Goal: Navigation & Orientation: Find specific page/section

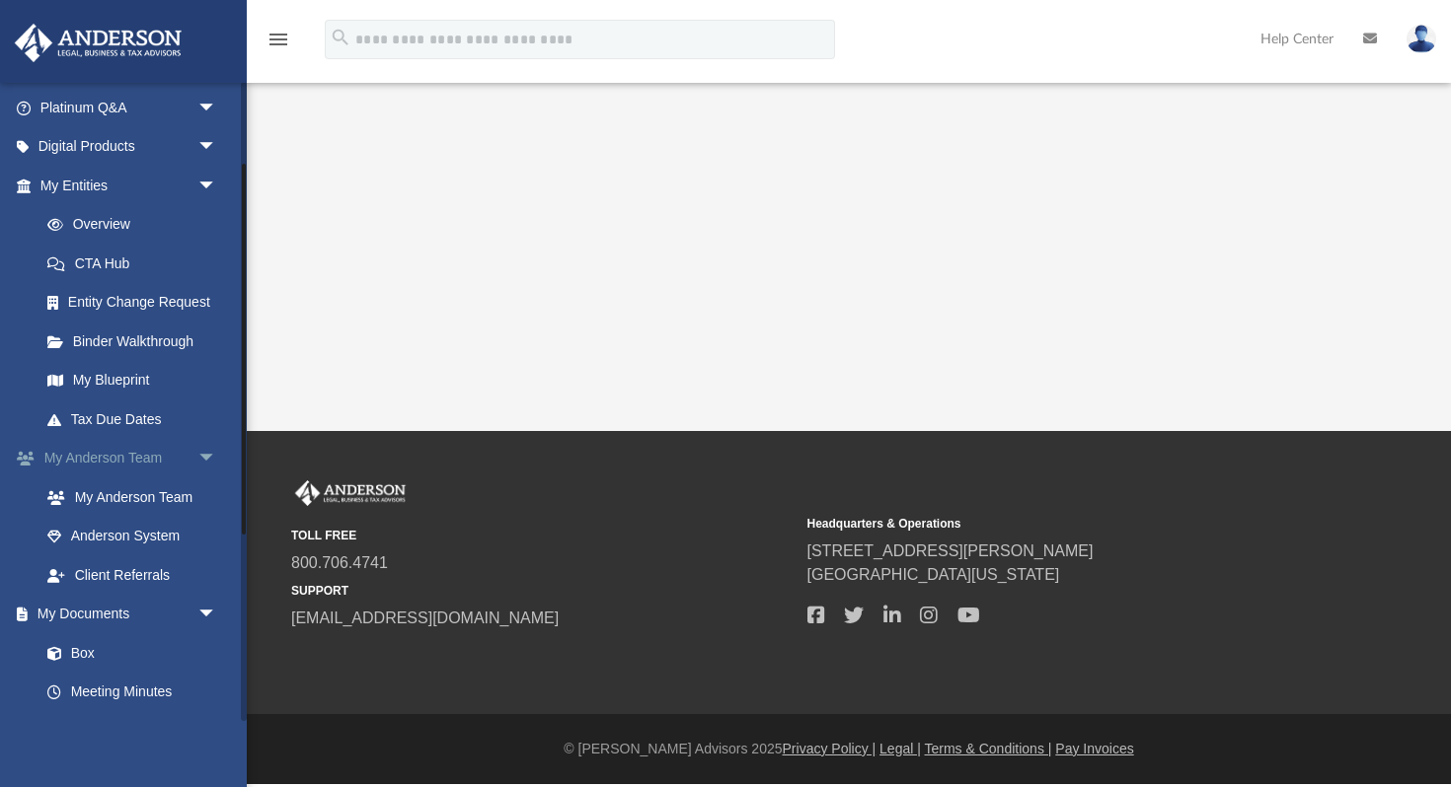
scroll to position [158, 0]
click at [166, 498] on link "My Anderson Team" at bounding box center [137, 495] width 219 height 39
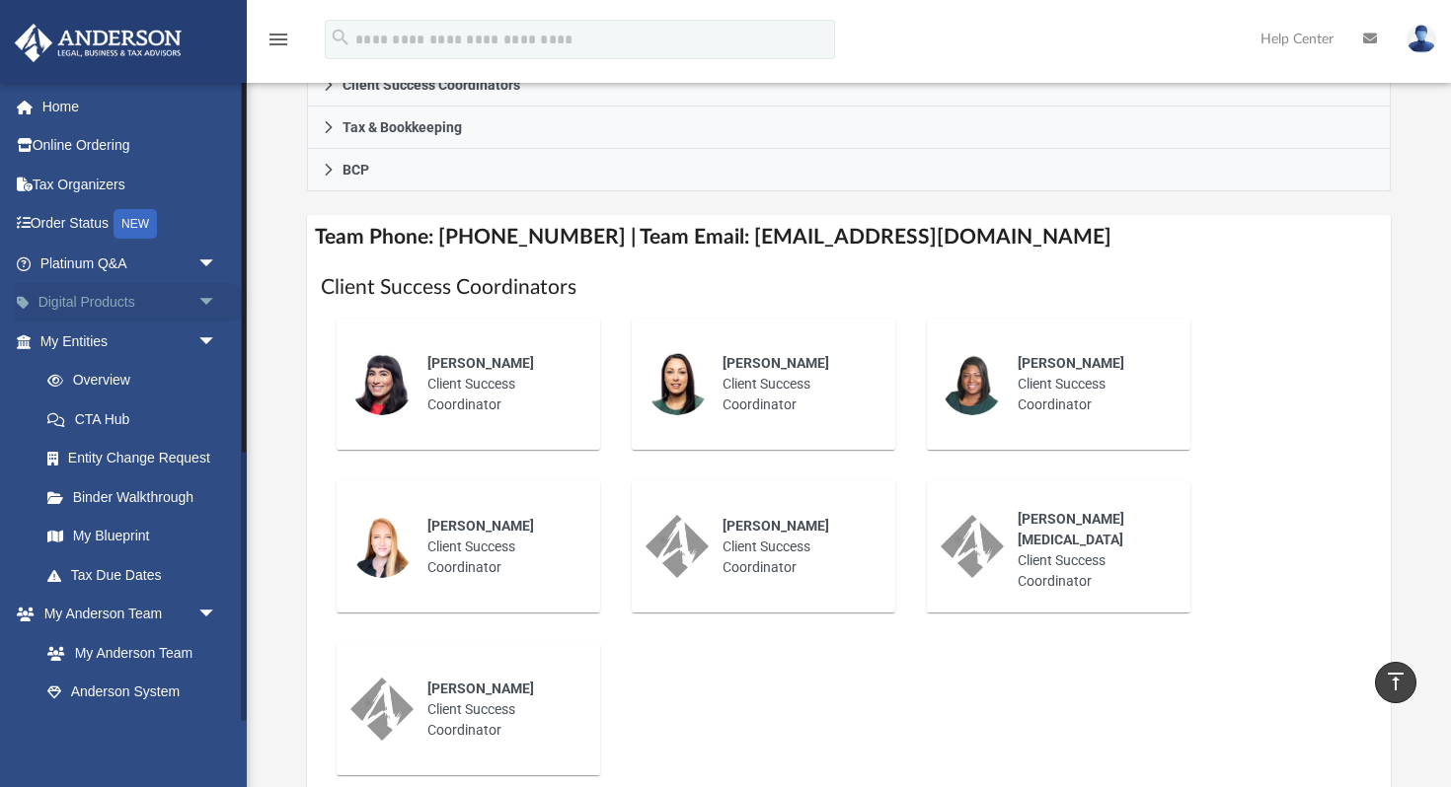
click at [131, 299] on link "Digital Products arrow_drop_down" at bounding box center [130, 302] width 233 height 39
click at [210, 303] on span "arrow_drop_down" at bounding box center [216, 303] width 39 height 40
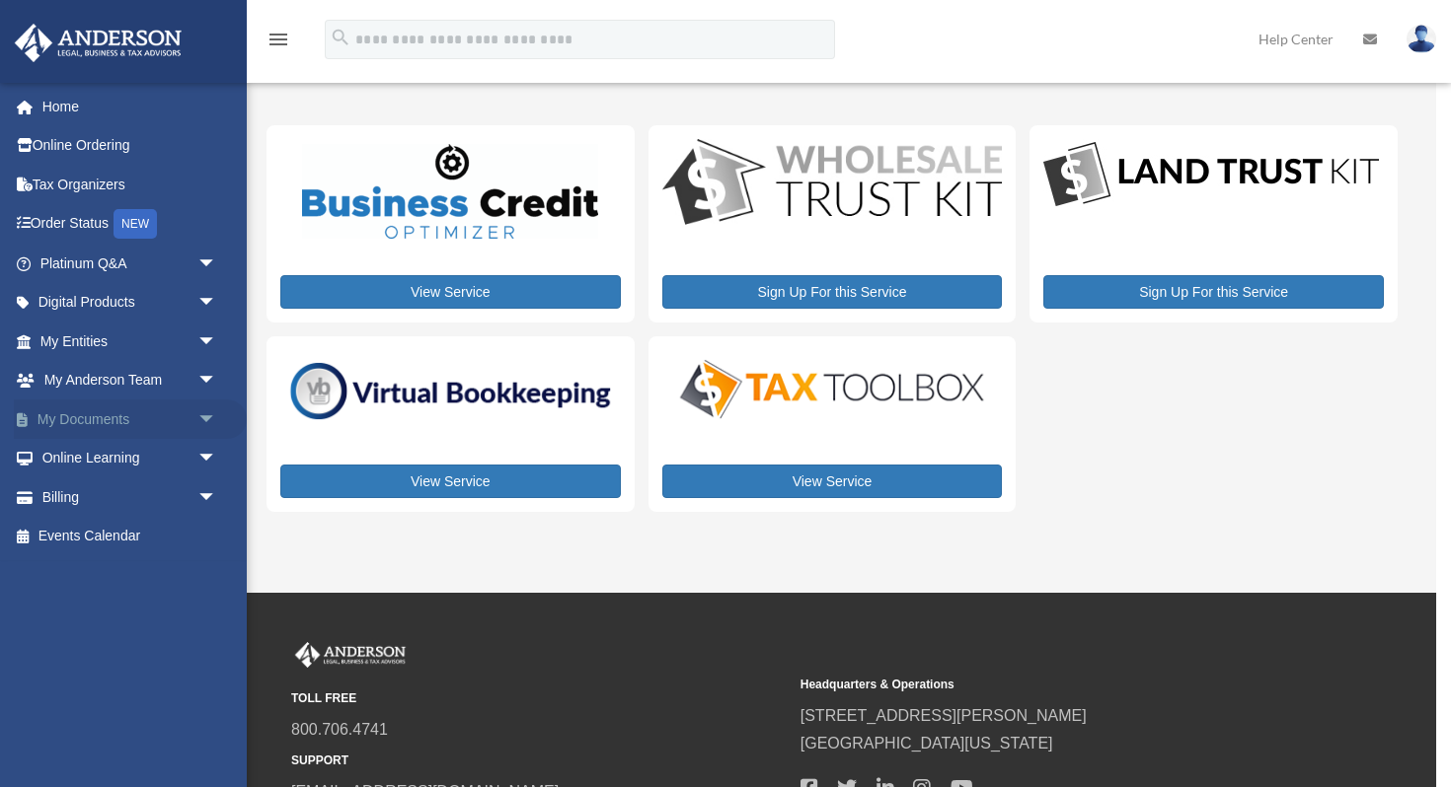
click at [210, 415] on span "arrow_drop_down" at bounding box center [216, 420] width 39 height 40
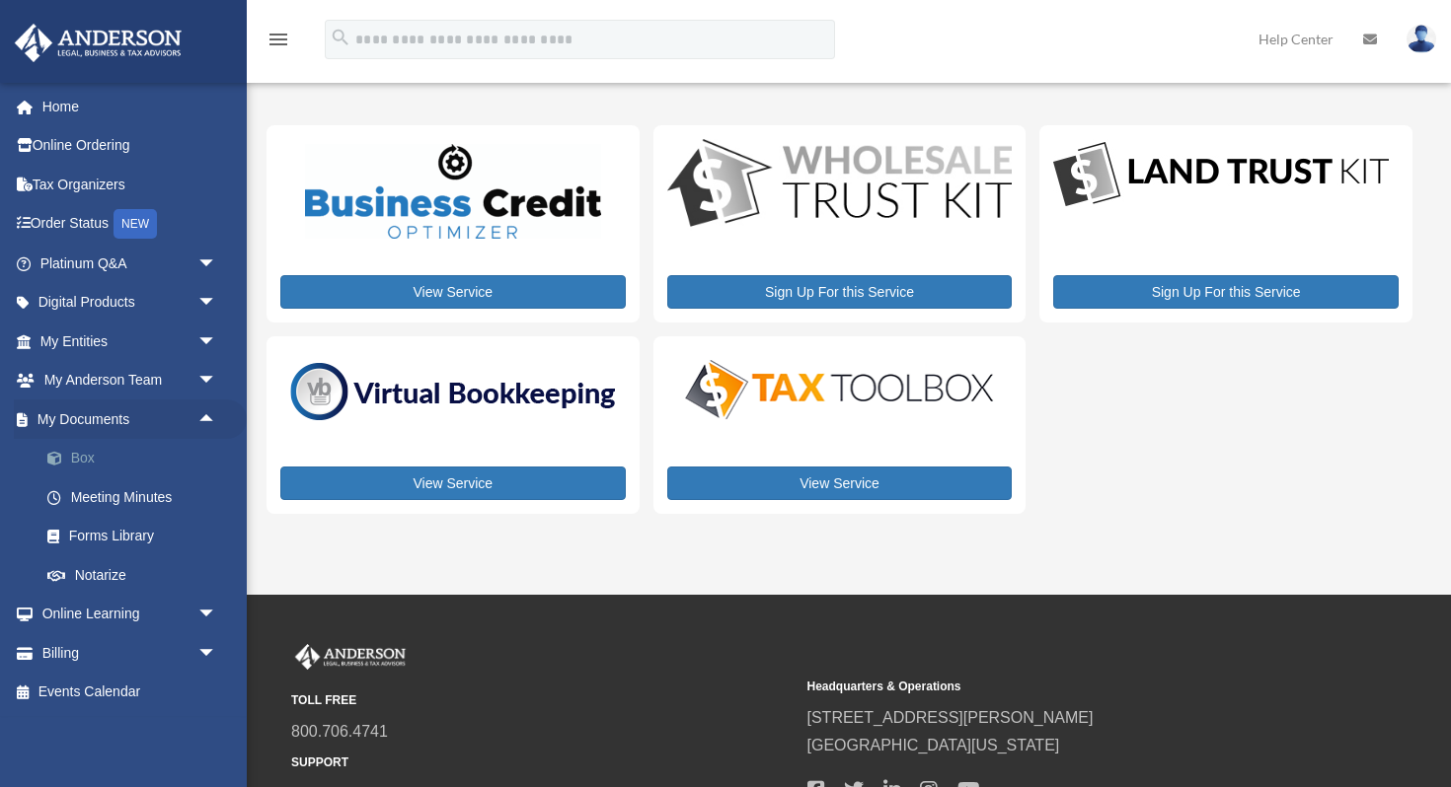
click at [120, 463] on link "Box" at bounding box center [137, 458] width 219 height 39
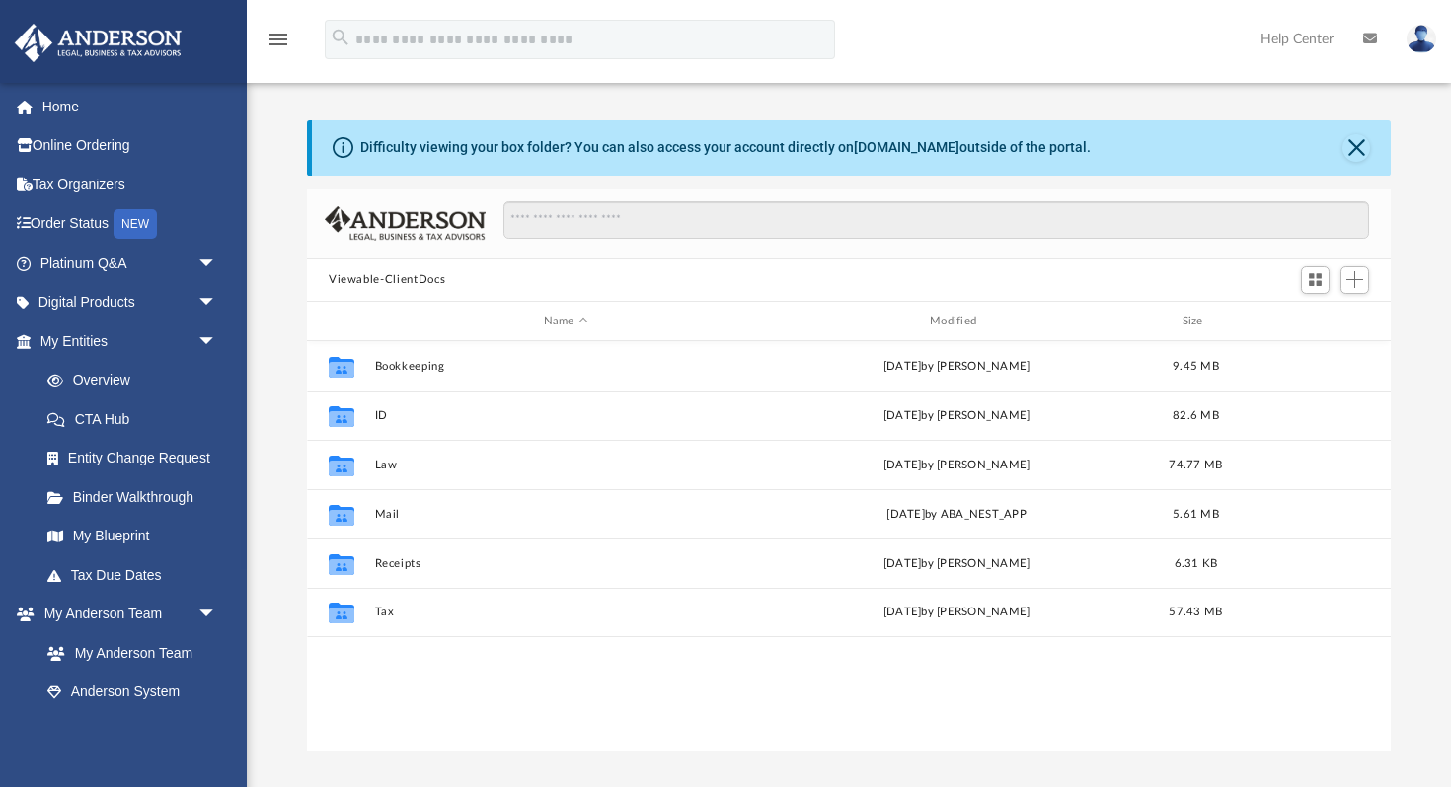
scroll to position [448, 1083]
